Goal: Check status: Check status

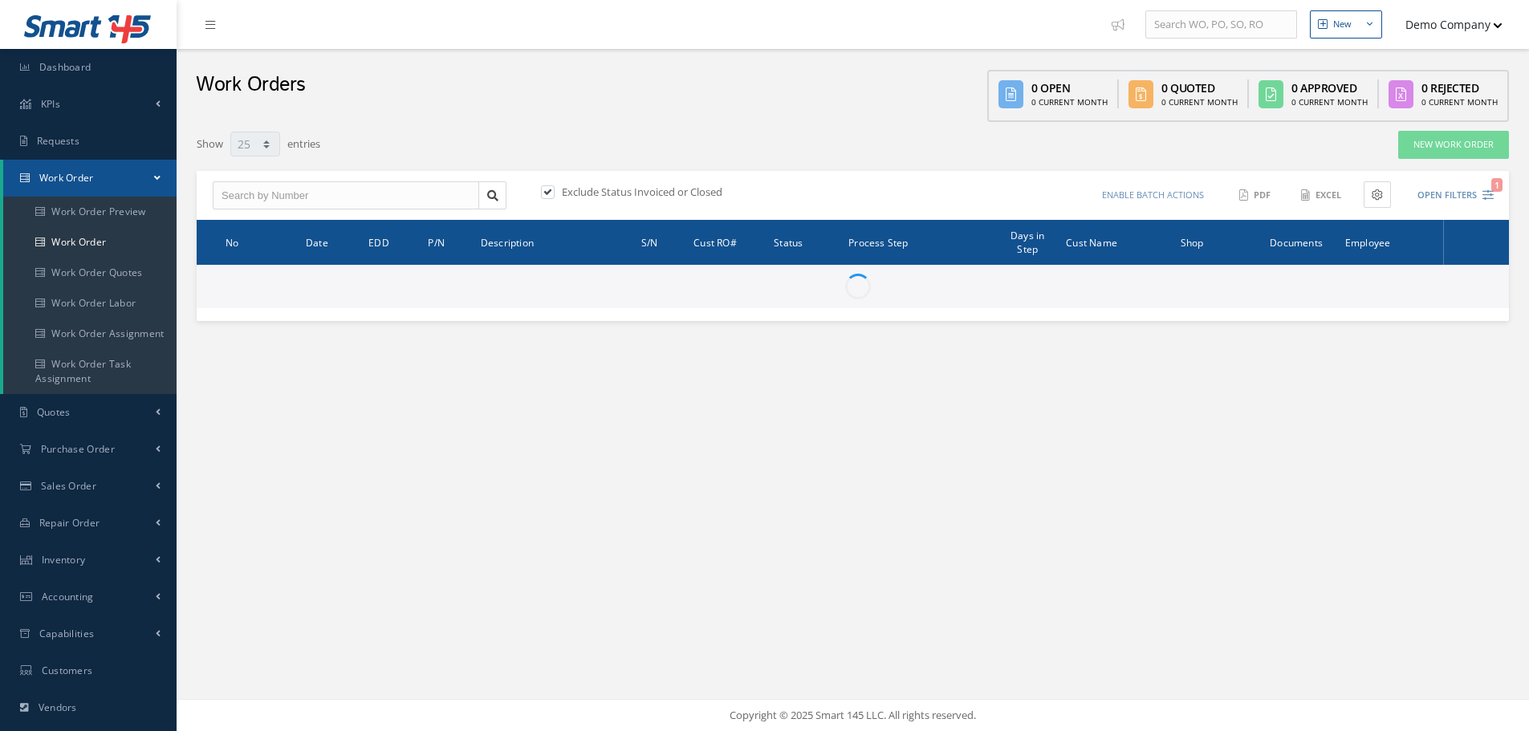
select select "25"
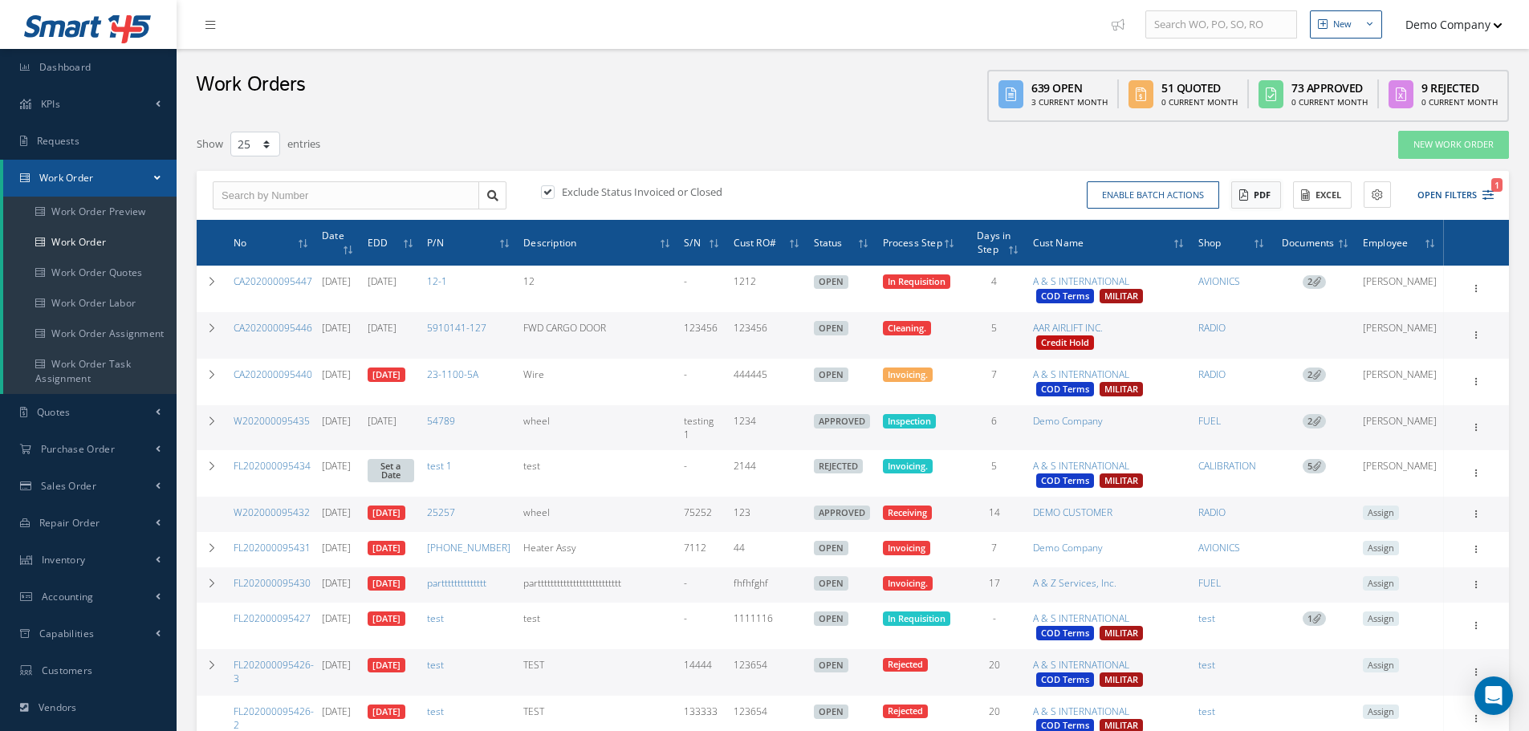
click at [1258, 202] on button "PDF" at bounding box center [1257, 195] width 50 height 28
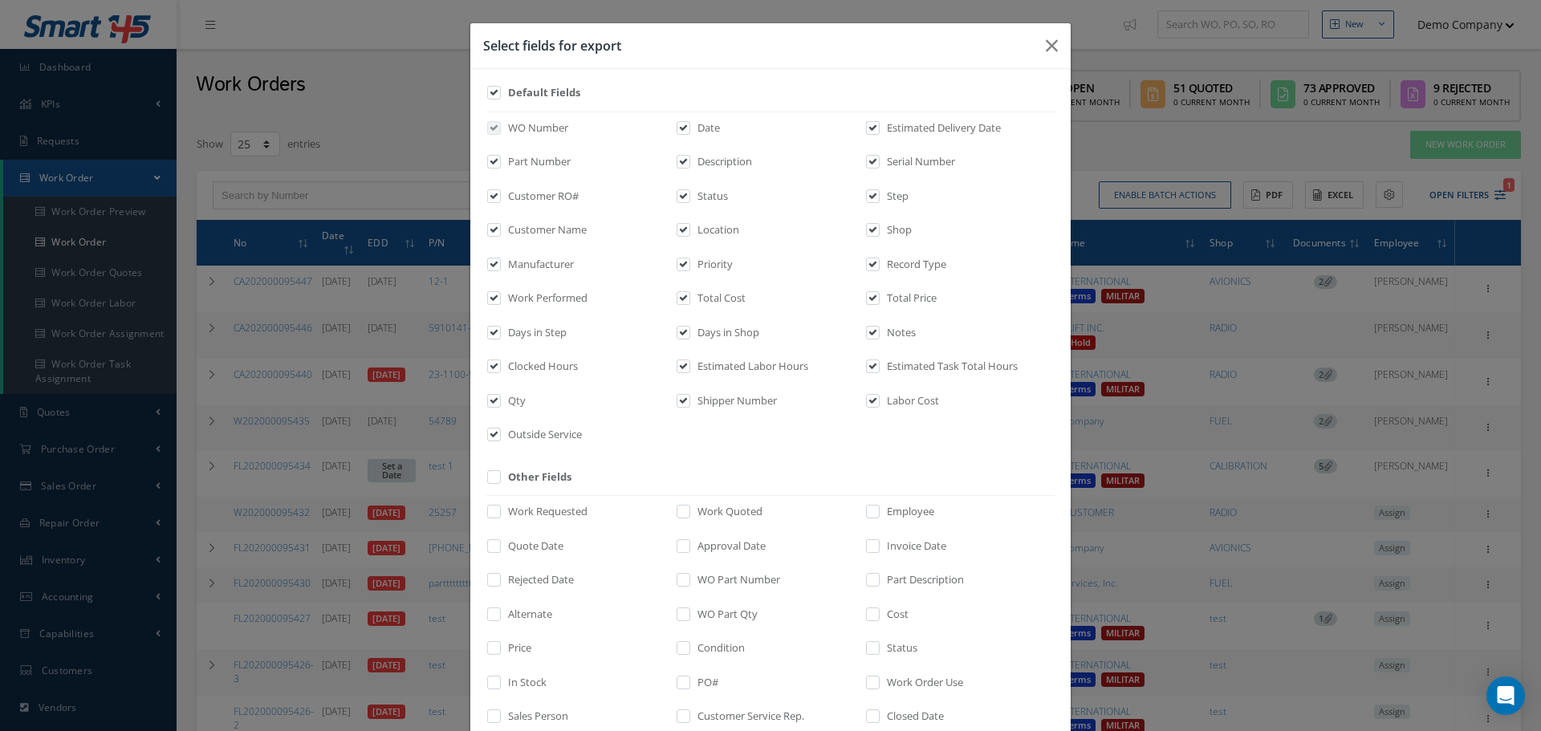
drag, startPoint x: 735, startPoint y: 264, endPoint x: 689, endPoint y: 268, distance: 46.7
click at [689, 268] on div "Priority" at bounding box center [770, 268] width 189 height 22
copy label "Priority"
click at [1047, 39] on icon "button" at bounding box center [1052, 45] width 12 height 19
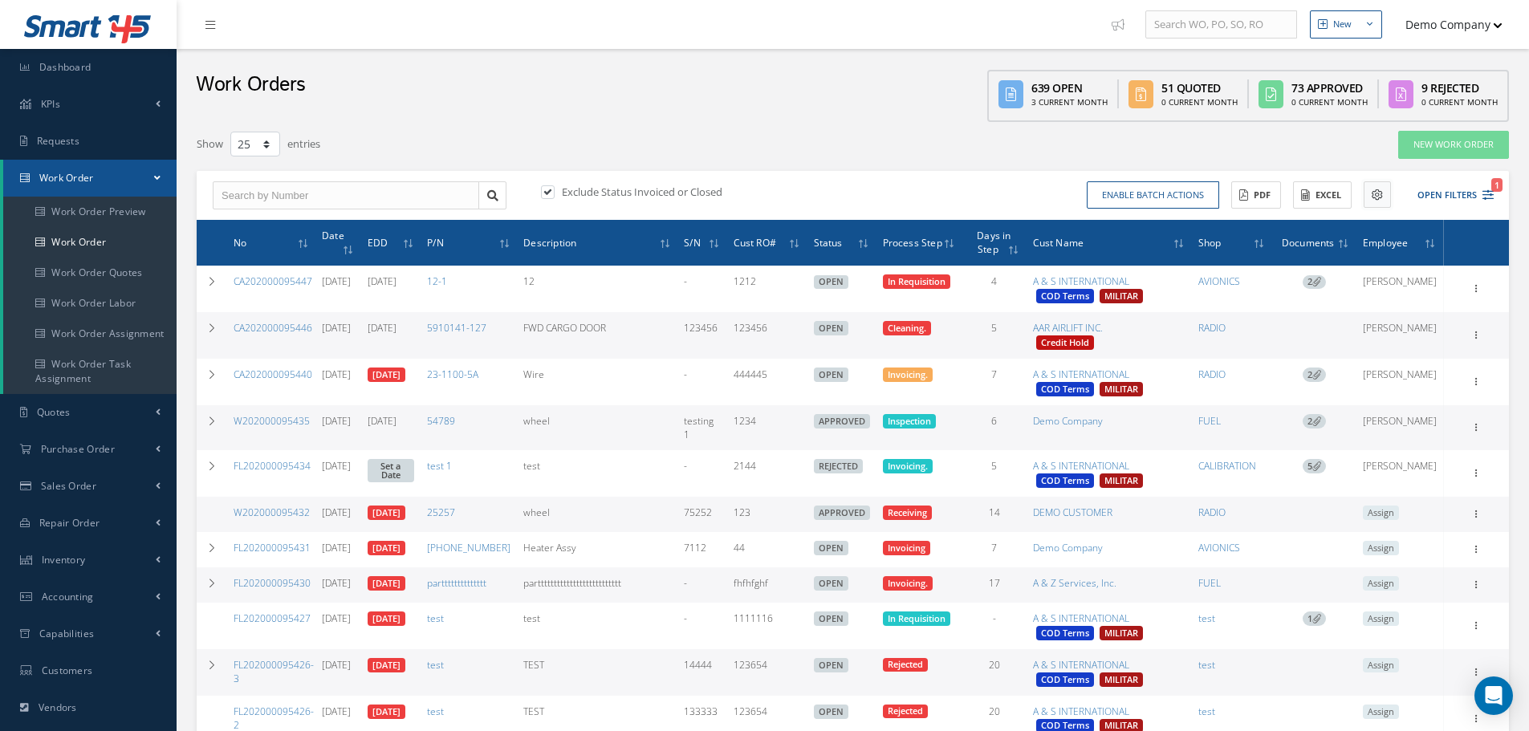
click at [1381, 194] on icon at bounding box center [1377, 194] width 11 height 11
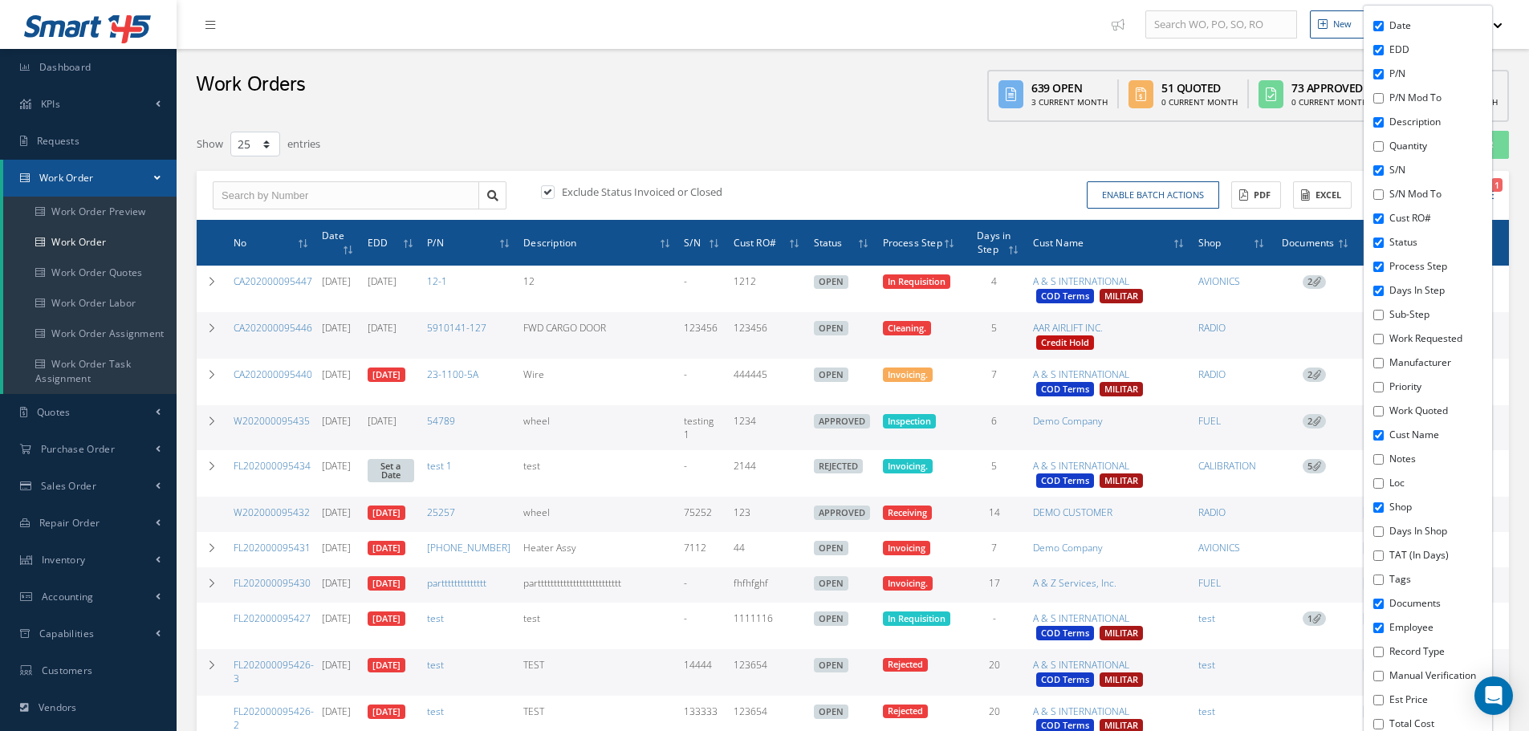
click at [1379, 582] on input "Tags" at bounding box center [1379, 580] width 10 height 10
checkbox input "true"
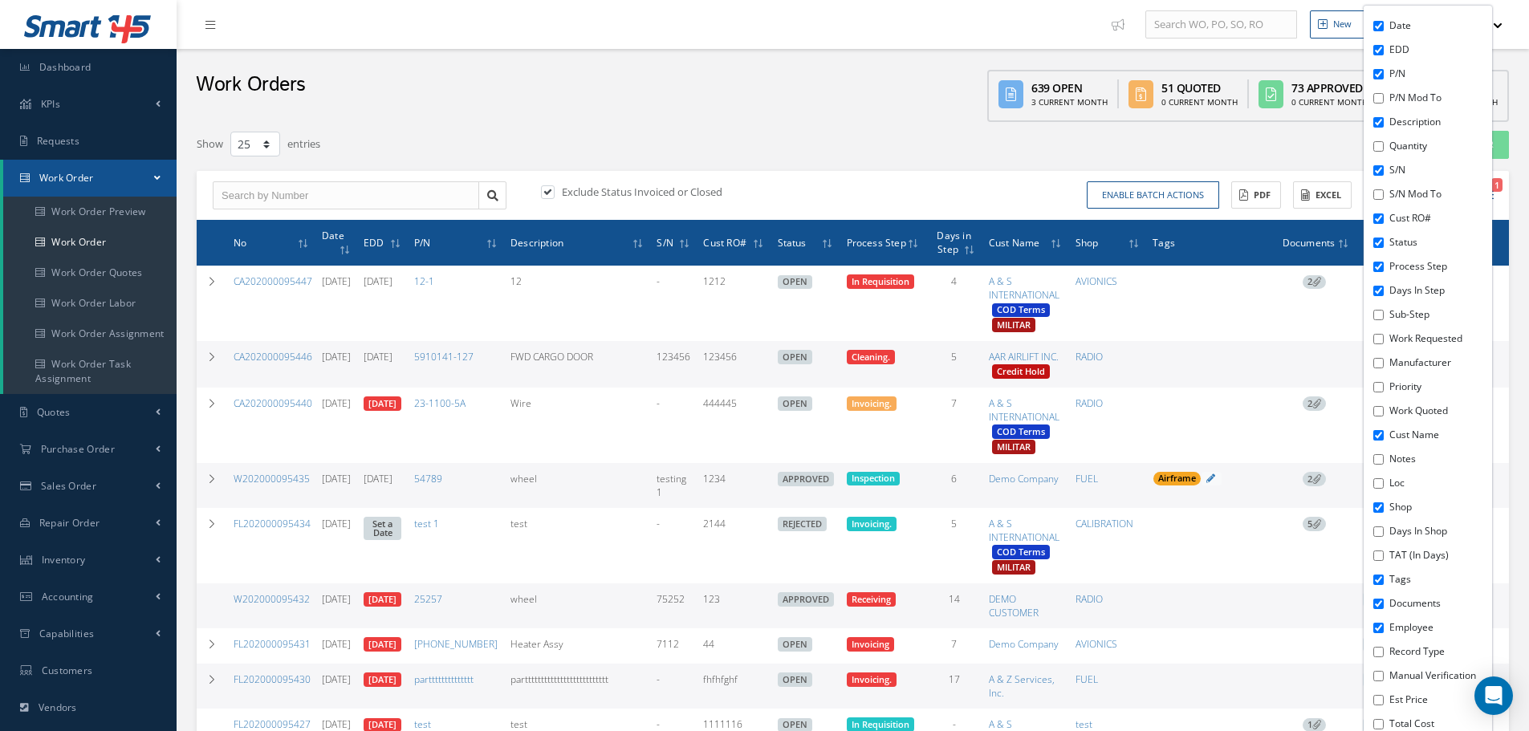
click at [773, 116] on div "Work Orders 639 Open 3 Current Month 51 Quoted 0 Current Month 73 Approved 0 Cu…" at bounding box center [853, 85] width 1353 height 73
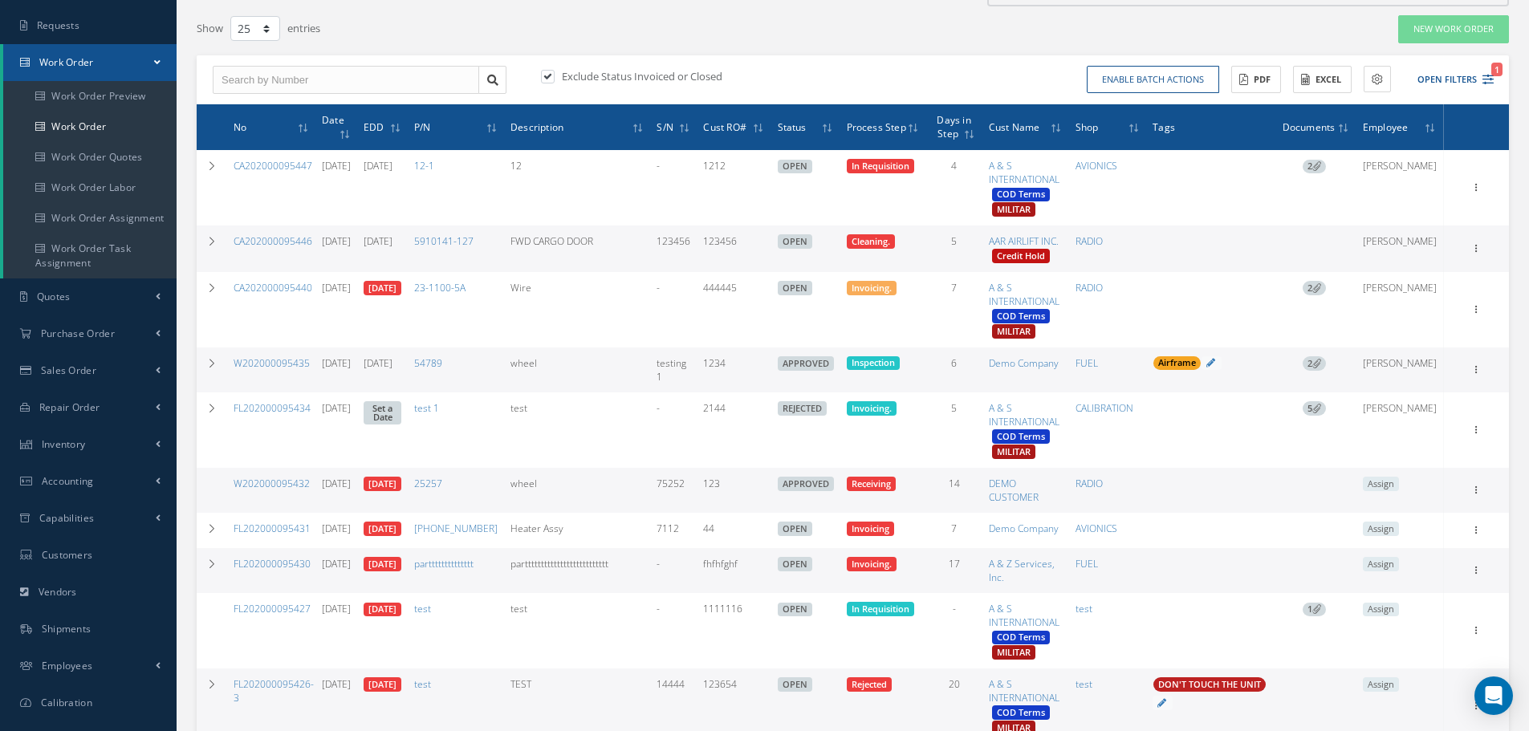
scroll to position [80, 0]
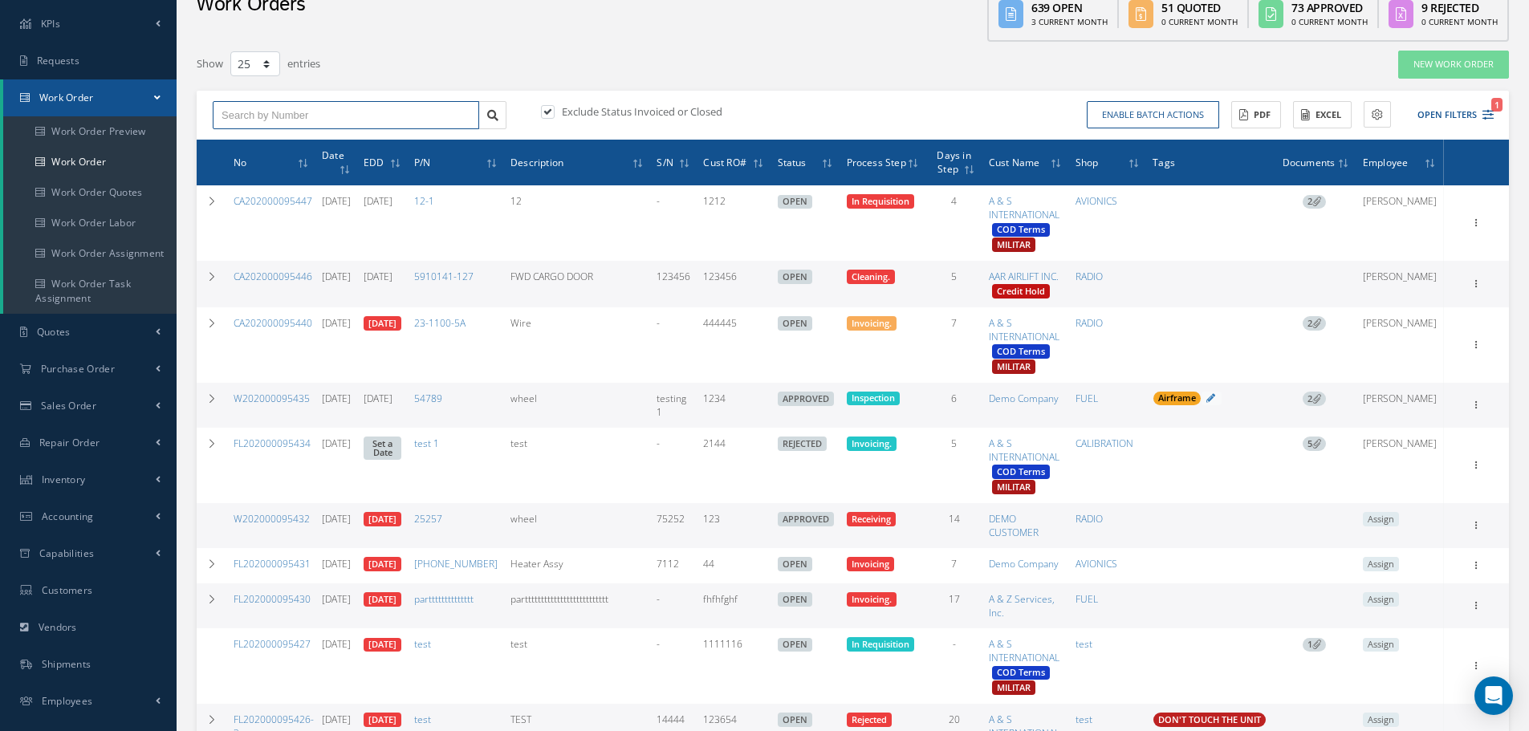
click at [301, 120] on input "text" at bounding box center [346, 115] width 267 height 29
paste input "TX2020000930"
type input "TX2020000930"
click at [493, 116] on icon at bounding box center [492, 115] width 11 height 11
